Goal: Task Accomplishment & Management: Use online tool/utility

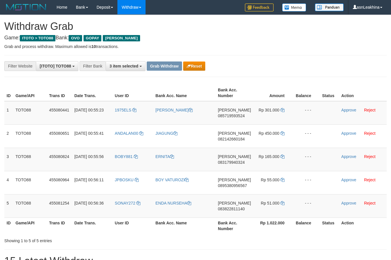
click at [236, 114] on span "085719593524" at bounding box center [231, 115] width 27 height 5
copy td "[PERSON_NAME] 085719593524"
click at [236, 115] on span "085719593524" at bounding box center [231, 115] width 27 height 5
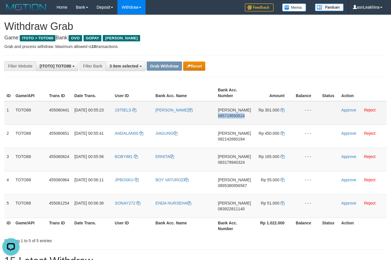
click at [236, 115] on span "085719593524" at bounding box center [231, 115] width 27 height 5
copy span "085719593524"
click at [236, 115] on span "085719593524" at bounding box center [231, 115] width 27 height 5
copy td "[PERSON_NAME] 085719593524"
click at [280, 110] on icon at bounding box center [282, 110] width 4 height 4
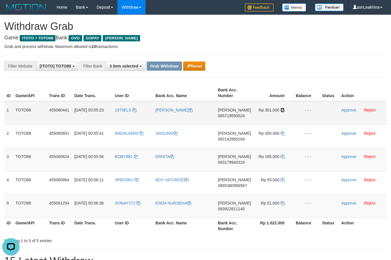
click at [280, 110] on icon at bounding box center [282, 110] width 4 height 4
click at [343, 109] on link "Approve" at bounding box center [348, 110] width 15 height 5
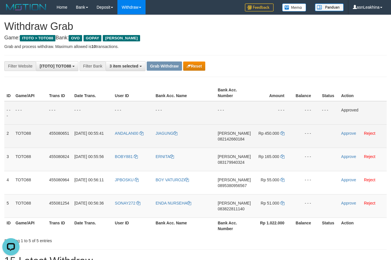
click at [232, 138] on span "082142660184" at bounding box center [231, 139] width 27 height 5
copy span "082142660184"
click at [280, 135] on link at bounding box center [282, 133] width 4 height 5
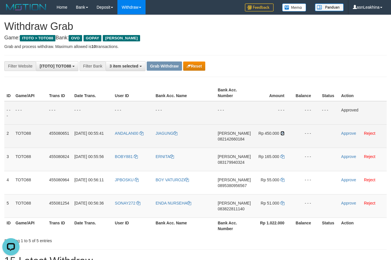
click at [281, 131] on icon at bounding box center [282, 133] width 4 height 4
click at [344, 128] on td "Approve Reject" at bounding box center [363, 135] width 48 height 23
click at [345, 132] on link "Approve" at bounding box center [348, 133] width 15 height 5
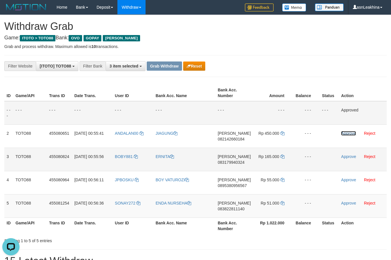
click at [244, 161] on span "083179940324" at bounding box center [231, 162] width 27 height 5
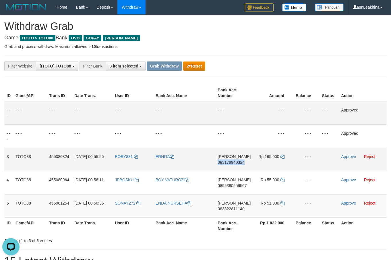
click at [244, 161] on span "083179940324" at bounding box center [231, 162] width 27 height 5
copy span "083179940324"
click at [244, 161] on span "083179940324" at bounding box center [231, 162] width 27 height 5
copy td "[PERSON_NAME] 083179940324"
click at [283, 156] on icon at bounding box center [282, 156] width 4 height 4
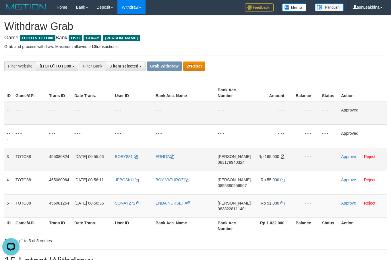
click at [283, 156] on icon at bounding box center [282, 156] width 4 height 4
click at [348, 157] on link "Approve" at bounding box center [348, 156] width 15 height 5
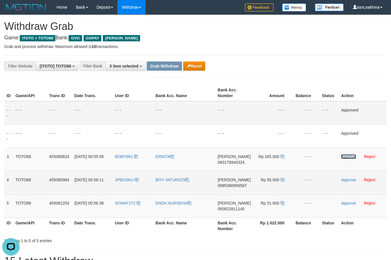
click at [246, 186] on span "0895380956567" at bounding box center [232, 185] width 29 height 5
copy span "0895380956567"
click at [283, 179] on icon at bounding box center [282, 180] width 4 height 4
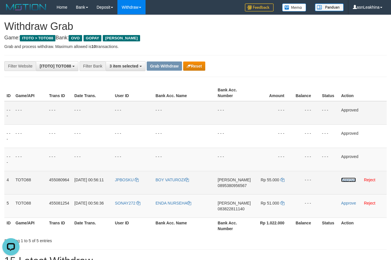
click at [343, 182] on link "Approve" at bounding box center [348, 179] width 15 height 5
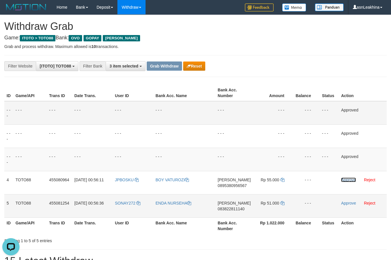
click at [240, 206] on td "[PERSON_NAME] 083822811140" at bounding box center [234, 205] width 38 height 23
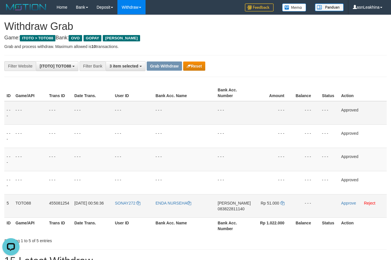
click at [240, 208] on span "083822811140" at bounding box center [231, 208] width 27 height 5
copy span "083822811140"
click at [281, 202] on icon at bounding box center [282, 203] width 4 height 4
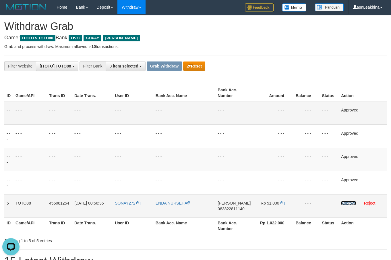
click at [352, 201] on link "Approve" at bounding box center [348, 203] width 15 height 5
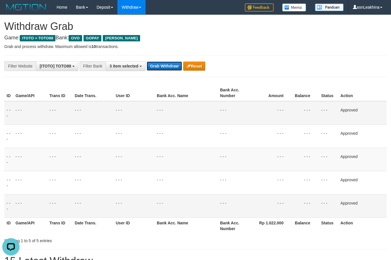
click at [167, 68] on button "Grab Withdraw" at bounding box center [164, 65] width 35 height 9
